Goal: Find specific page/section

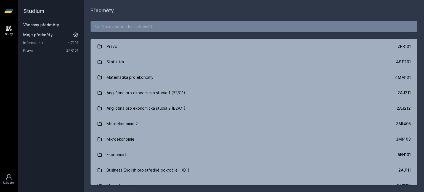
click at [137, 24] on input "search" at bounding box center [254, 26] width 327 height 11
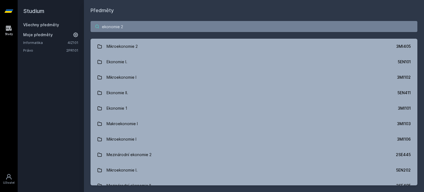
type input "ekonomie 2"
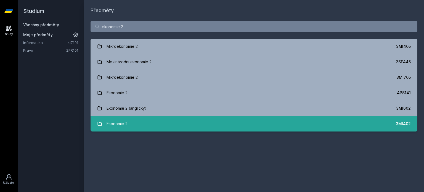
click at [138, 124] on link "Ekonomie 2 3MI402" at bounding box center [254, 123] width 327 height 15
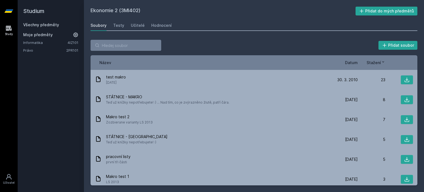
click at [351, 62] on span "Datum" at bounding box center [351, 63] width 13 height 6
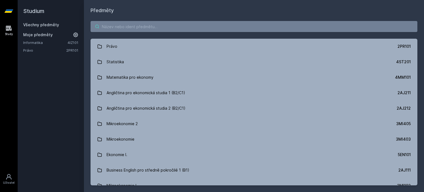
click at [124, 27] on input "search" at bounding box center [254, 26] width 327 height 11
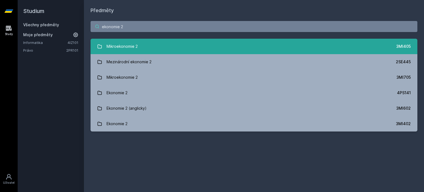
type input "ekonomie 2"
click at [143, 44] on link "Mikroekonomie 2 3MI405" at bounding box center [254, 46] width 327 height 15
